Goal: Information Seeking & Learning: Learn about a topic

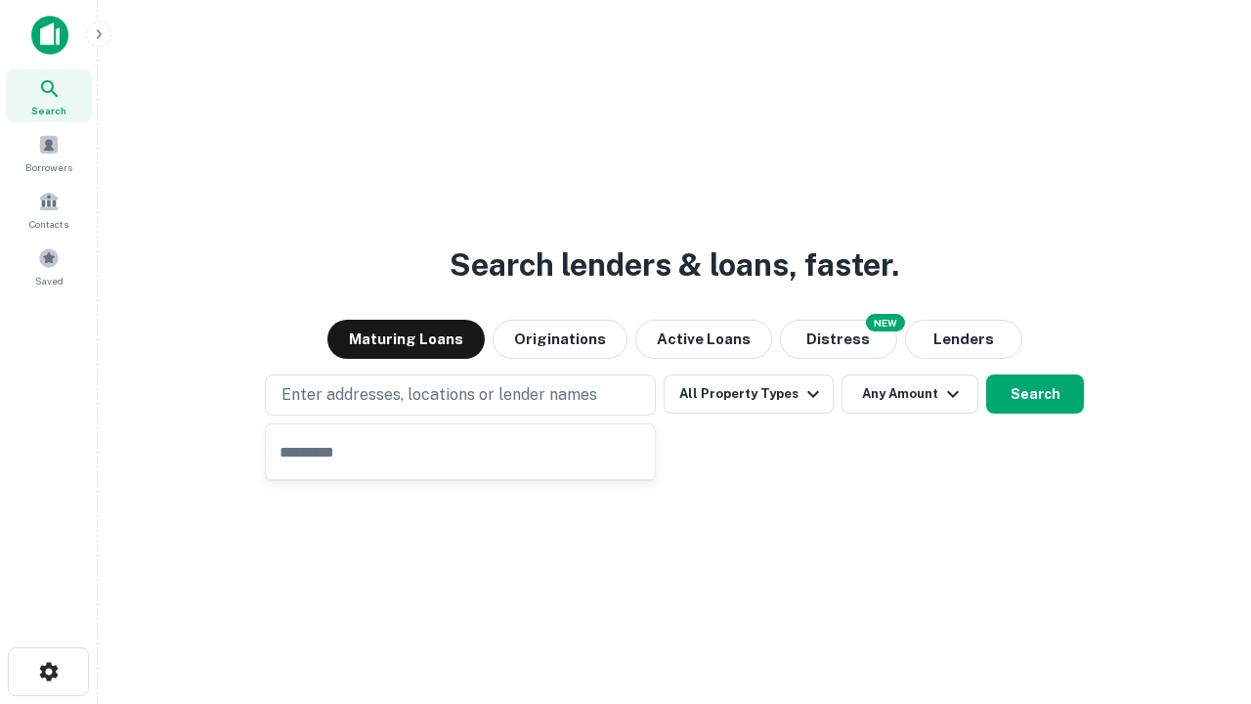
type input "**********"
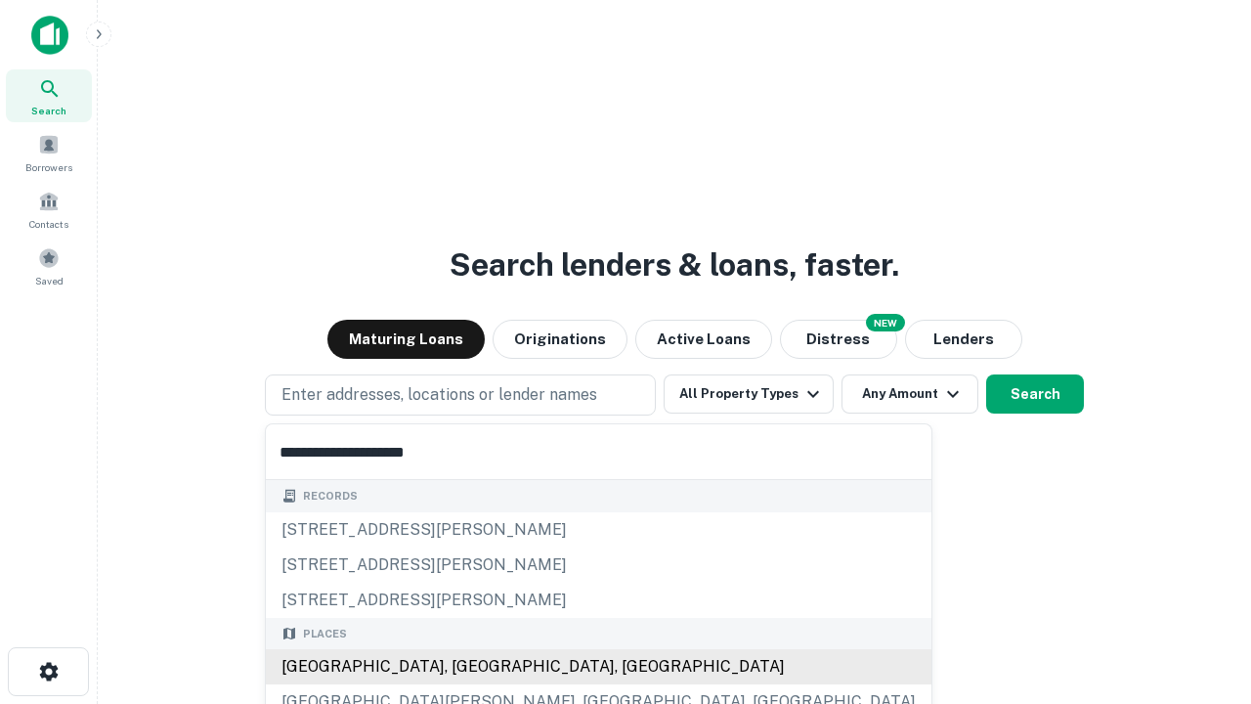
click at [467, 666] on div "[GEOGRAPHIC_DATA], [GEOGRAPHIC_DATA], [GEOGRAPHIC_DATA]" at bounding box center [599, 666] width 666 height 35
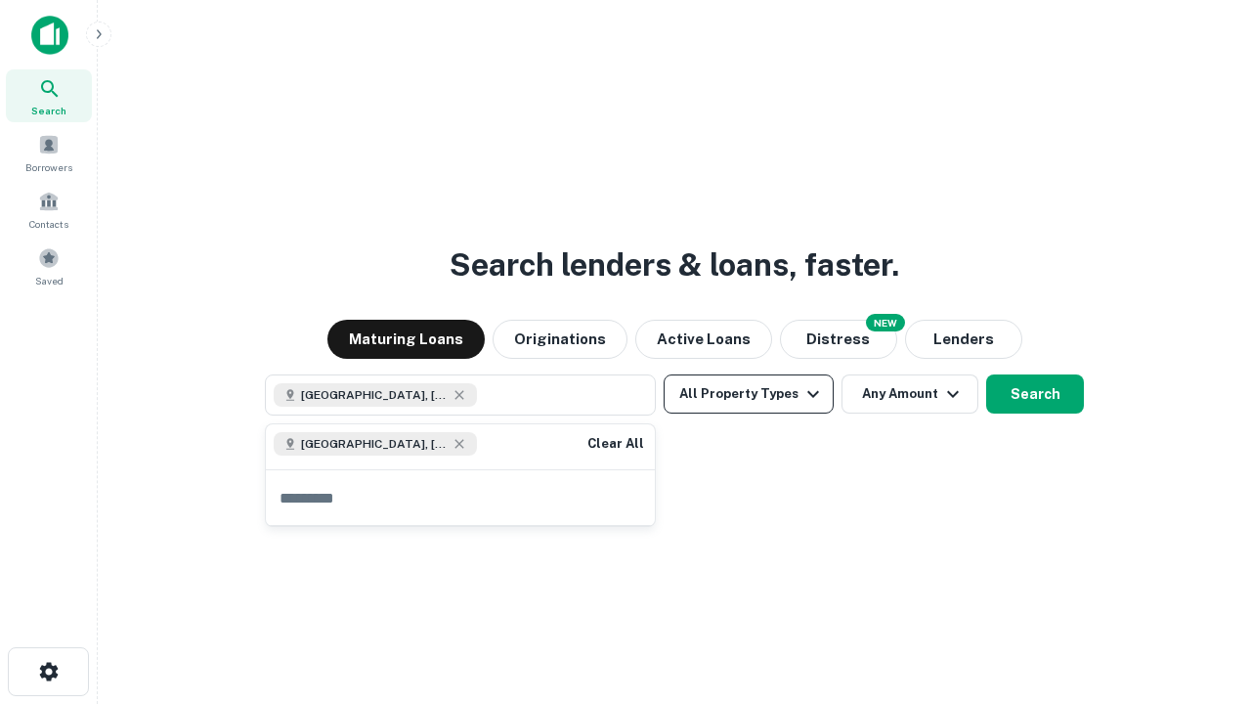
click at [749, 394] on button "All Property Types" at bounding box center [749, 393] width 170 height 39
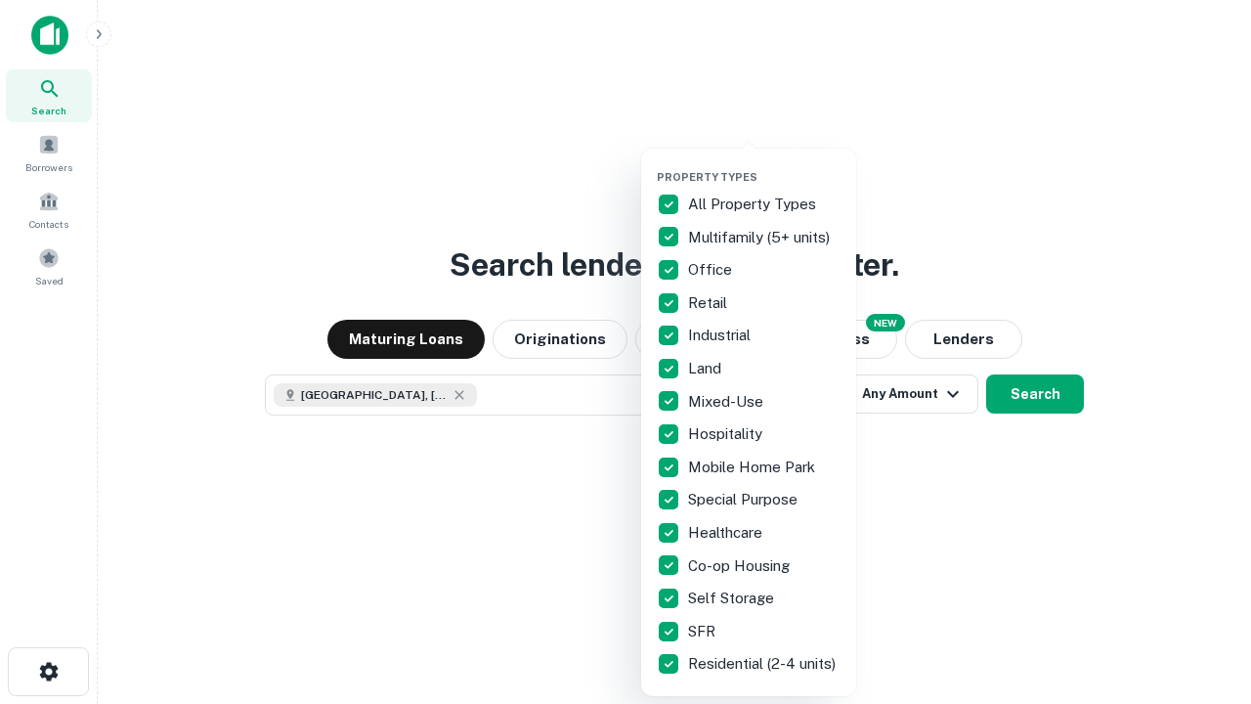
click at [764, 164] on button "button" at bounding box center [764, 164] width 215 height 1
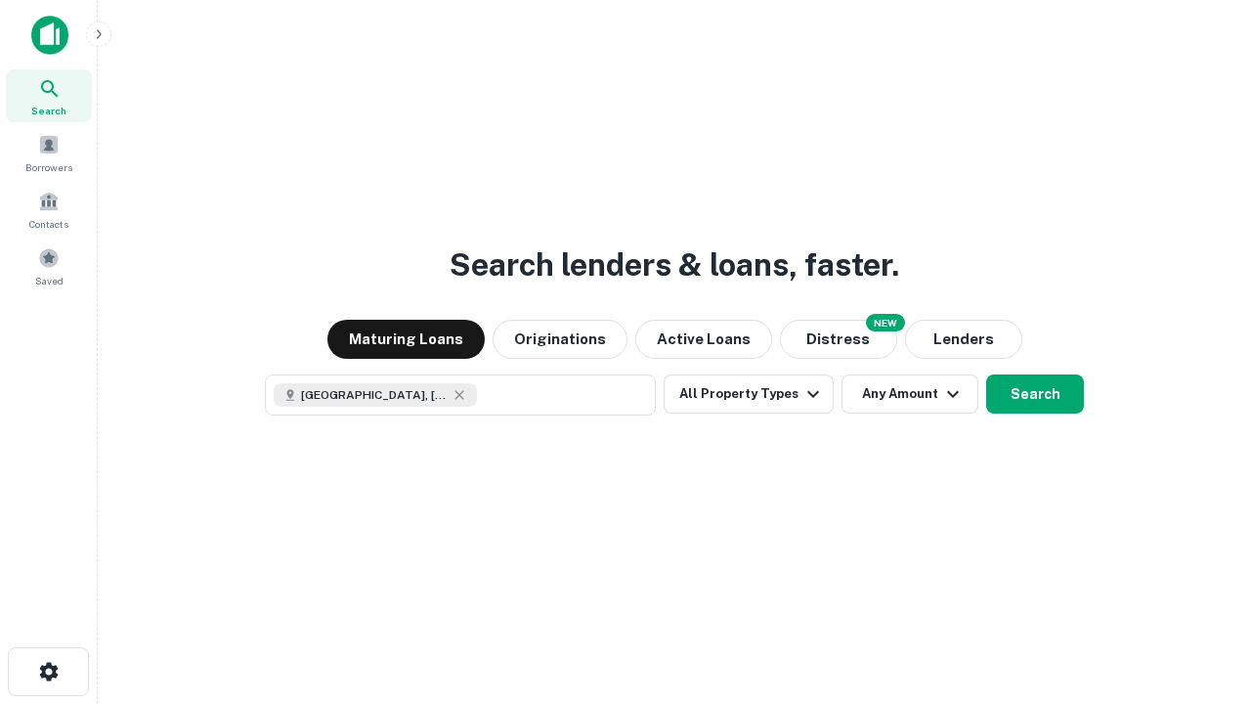
scroll to position [31, 0]
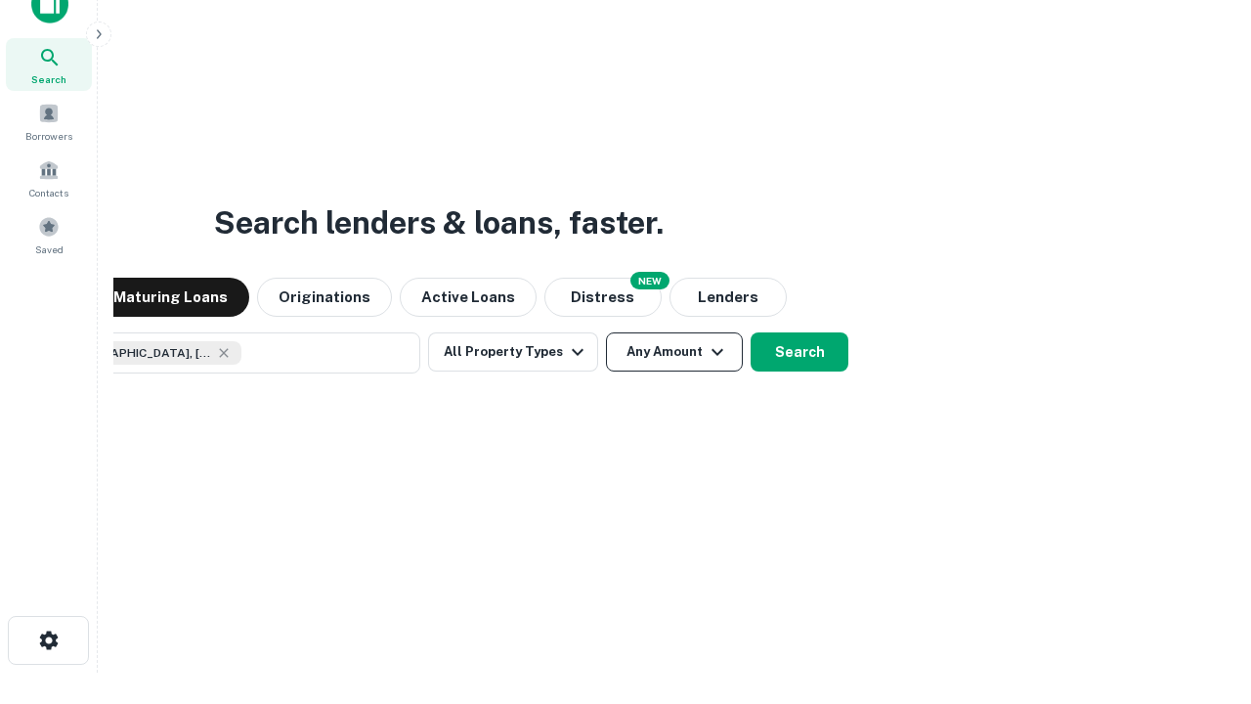
click at [606, 332] on button "Any Amount" at bounding box center [674, 351] width 137 height 39
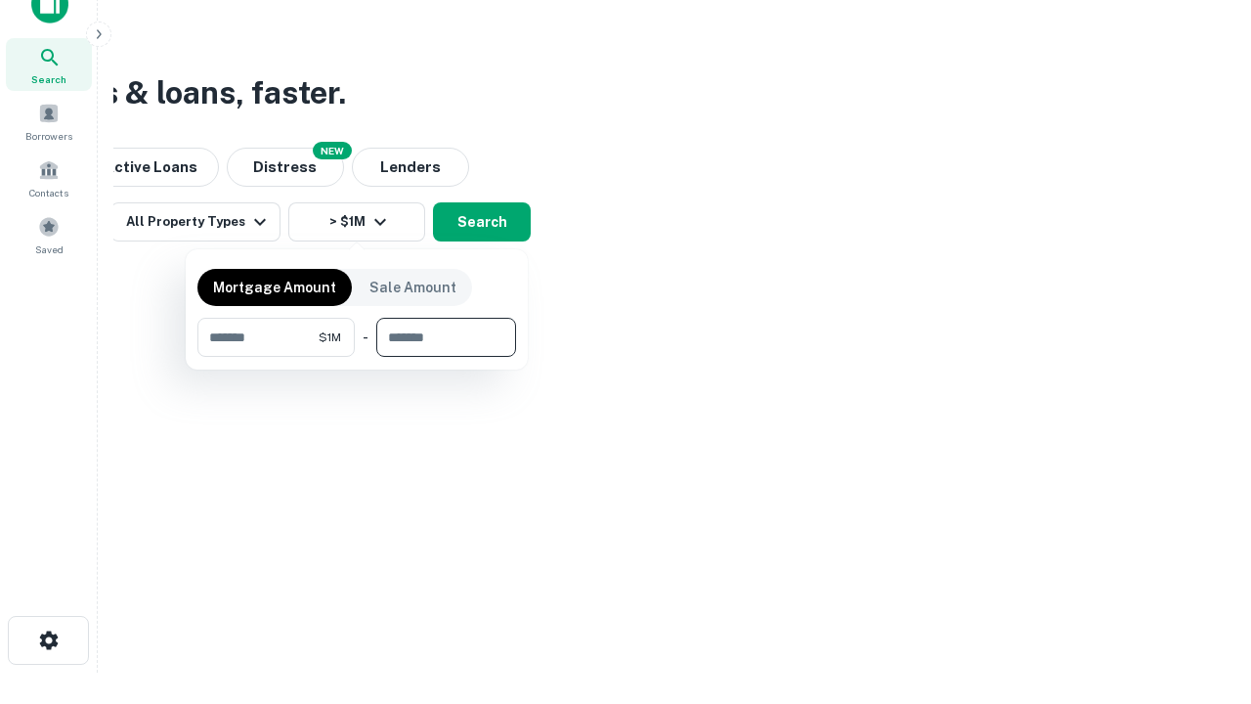
type input "*******"
click at [357, 357] on button "button" at bounding box center [356, 357] width 319 height 1
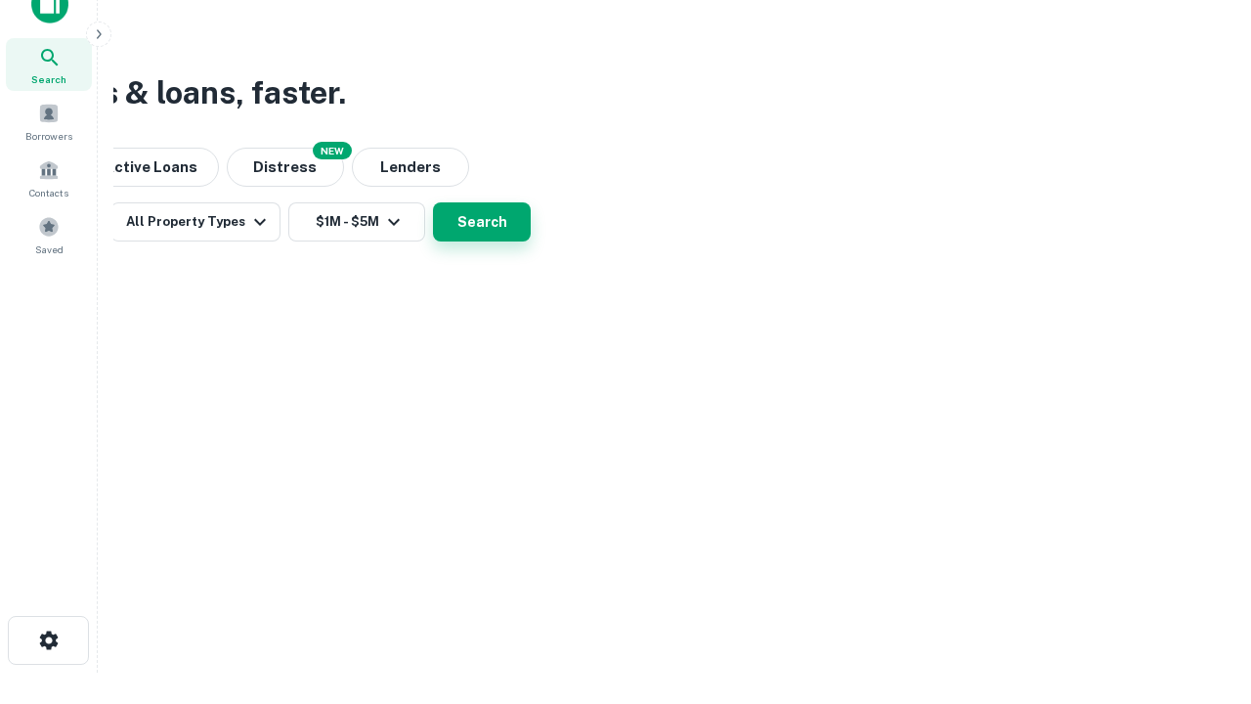
click at [531, 241] on button "Search" at bounding box center [482, 221] width 98 height 39
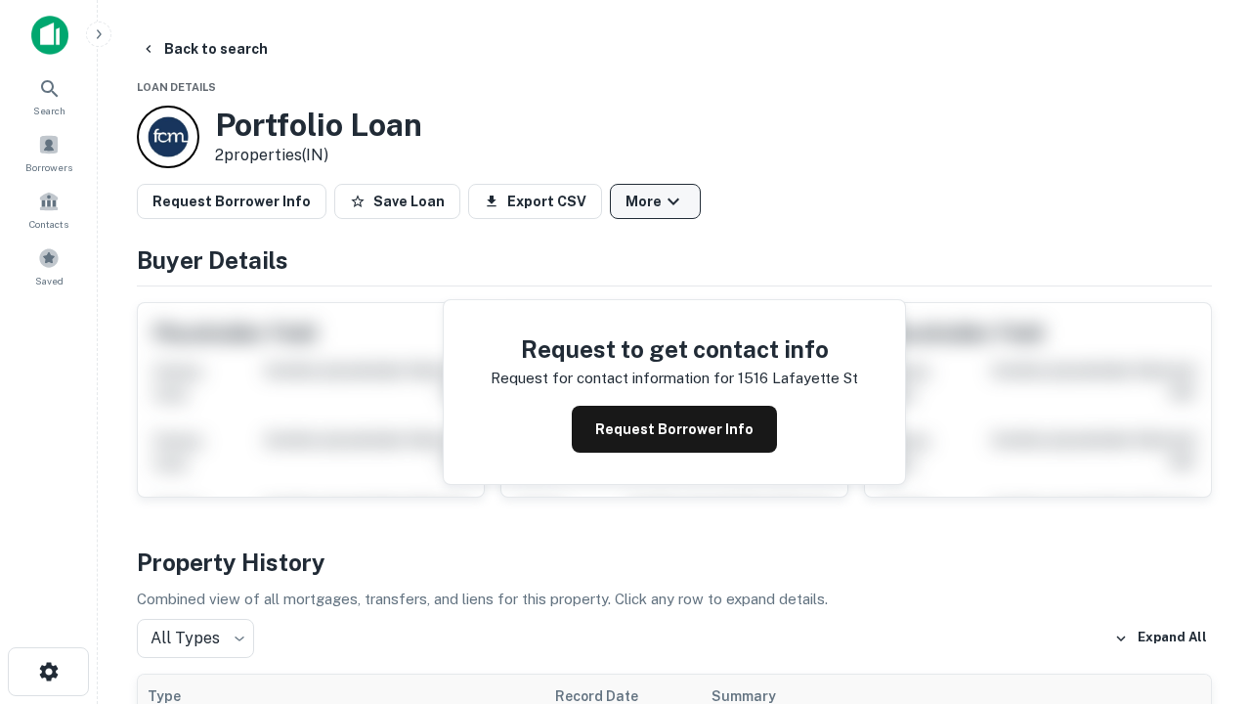
click at [655, 201] on button "More" at bounding box center [655, 201] width 91 height 35
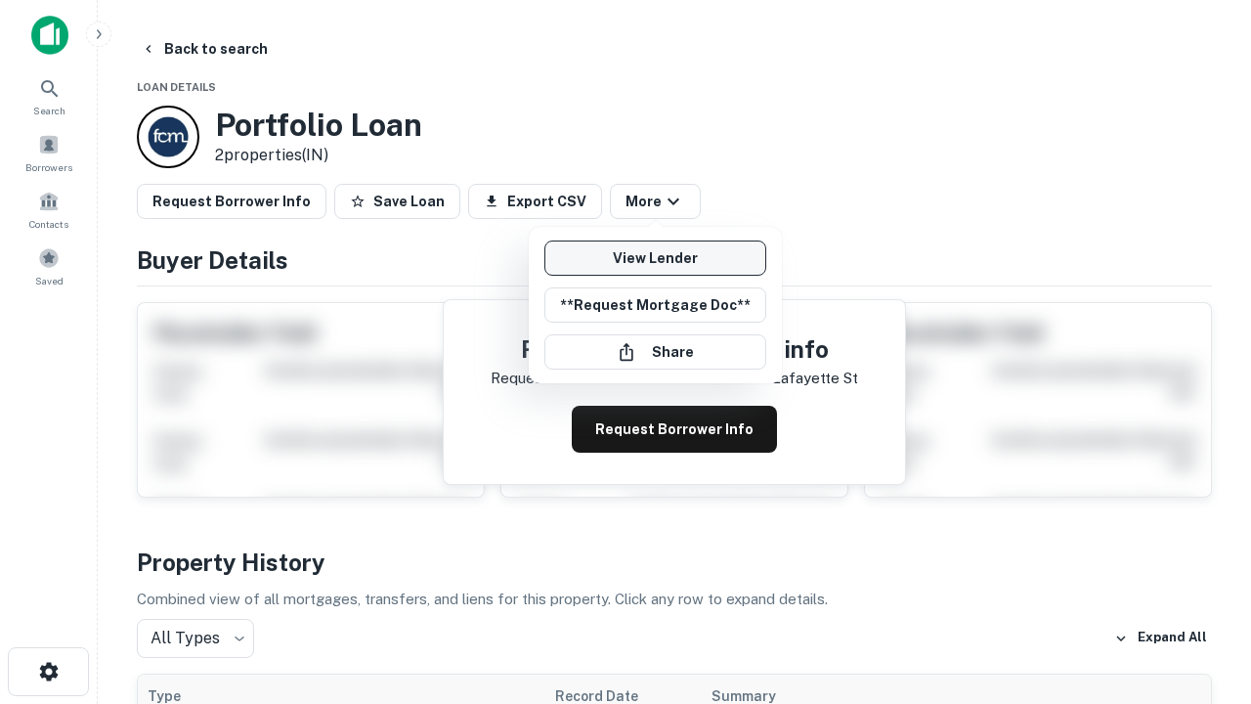
click at [655, 258] on link "View Lender" at bounding box center [655, 257] width 222 height 35
